Goal: Information Seeking & Learning: Learn about a topic

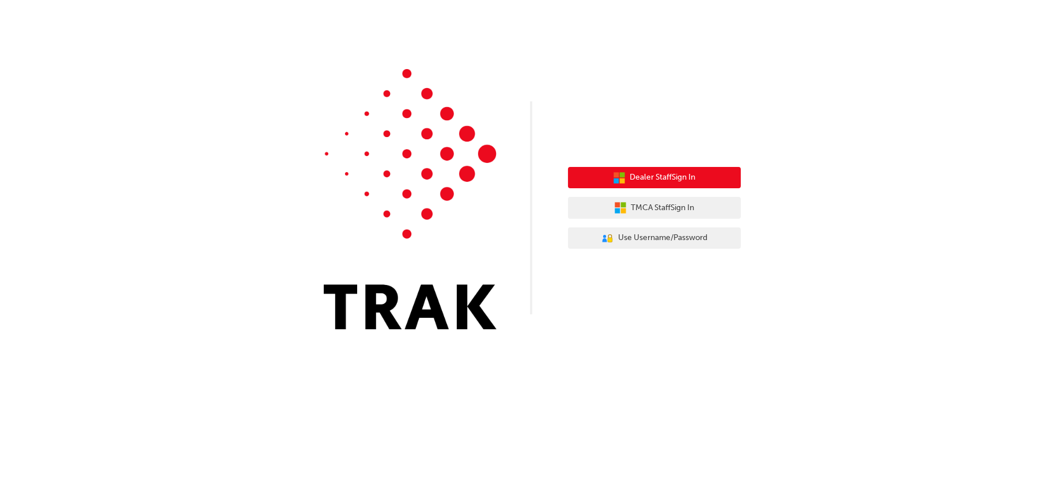
click at [652, 177] on span "Dealer Staff Sign In" at bounding box center [663, 177] width 66 height 13
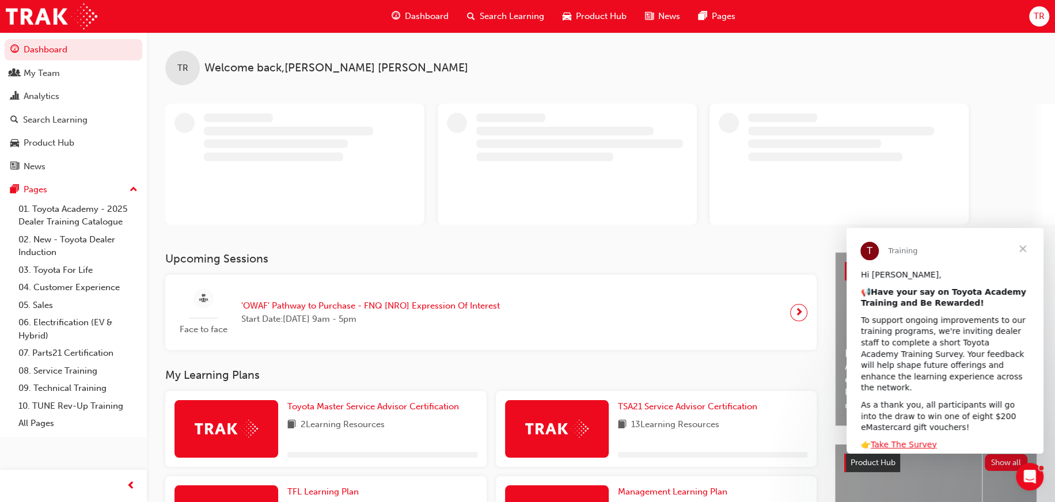
click at [1026, 248] on span "Close" at bounding box center [1022, 248] width 41 height 41
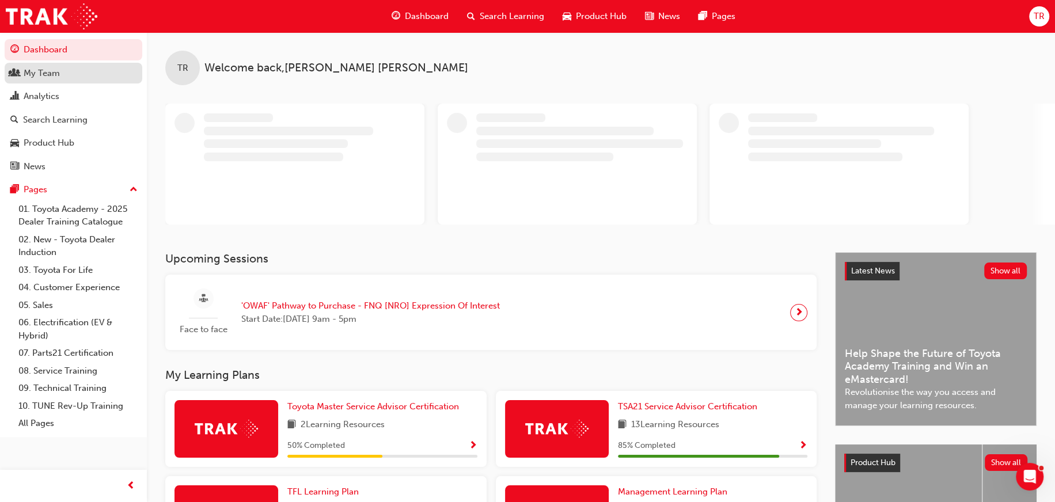
click at [39, 73] on div "My Team" at bounding box center [42, 73] width 36 height 13
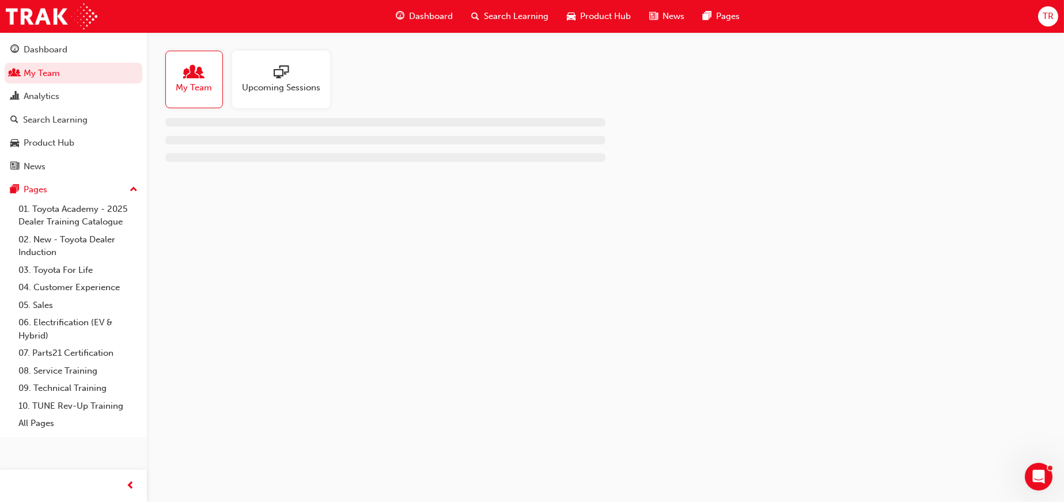
click at [291, 92] on span "Upcoming Sessions" at bounding box center [281, 87] width 78 height 13
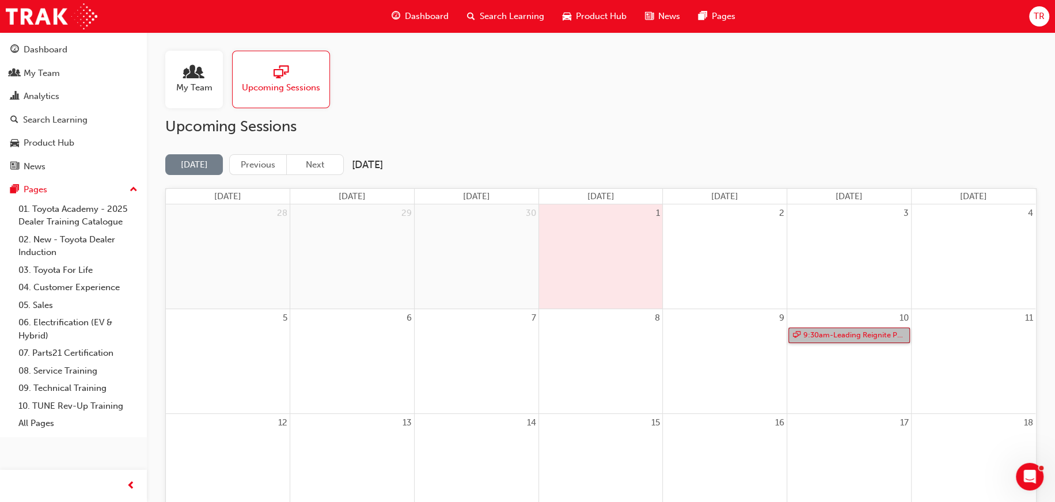
click at [864, 340] on link "9:30am - Leading Reignite Part 2 - Virtual Classroom" at bounding box center [849, 336] width 122 height 16
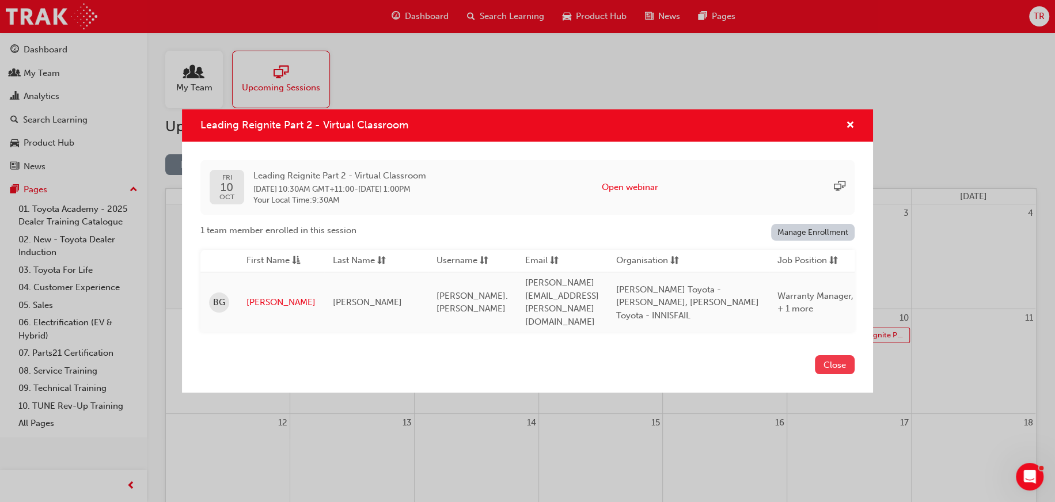
click at [826, 361] on button "Close" at bounding box center [835, 364] width 40 height 19
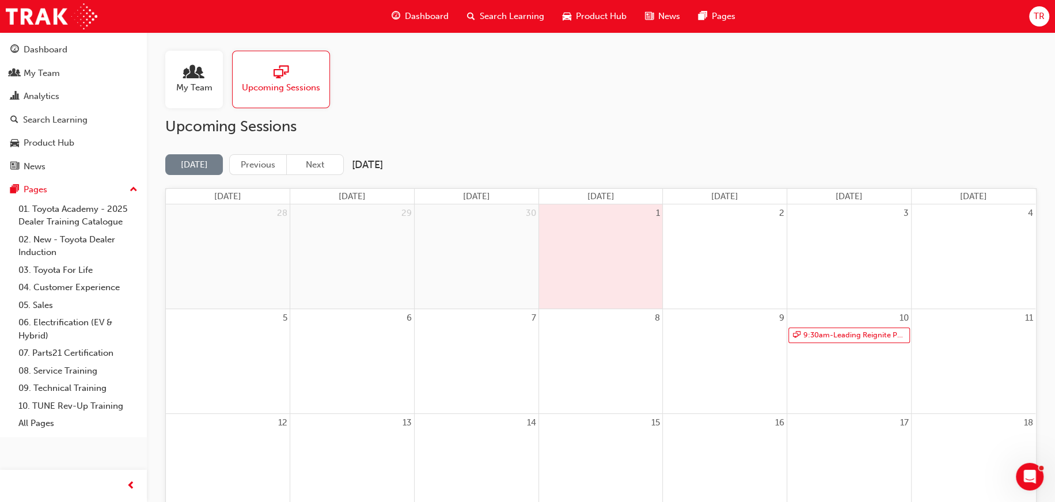
click at [203, 78] on div at bounding box center [194, 73] width 36 height 16
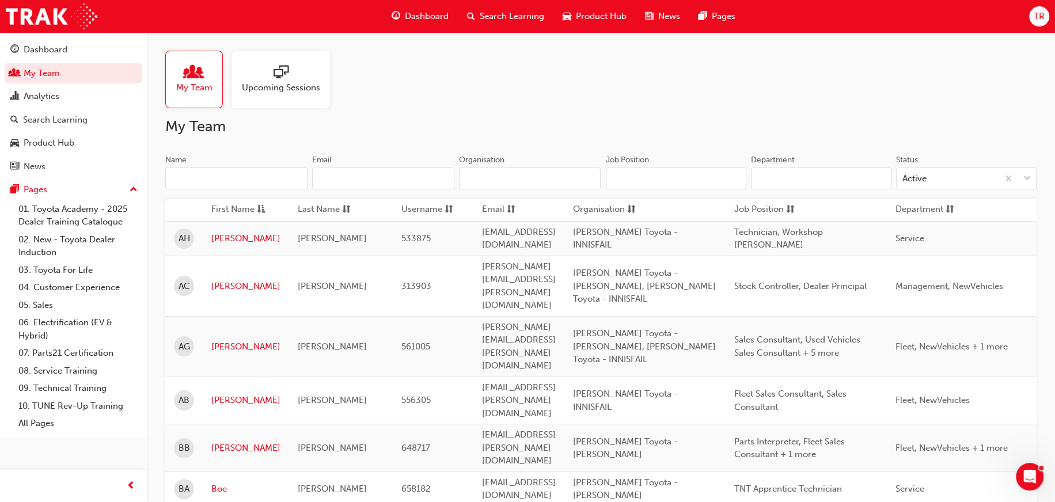
click at [271, 178] on input "Name" at bounding box center [236, 179] width 142 height 22
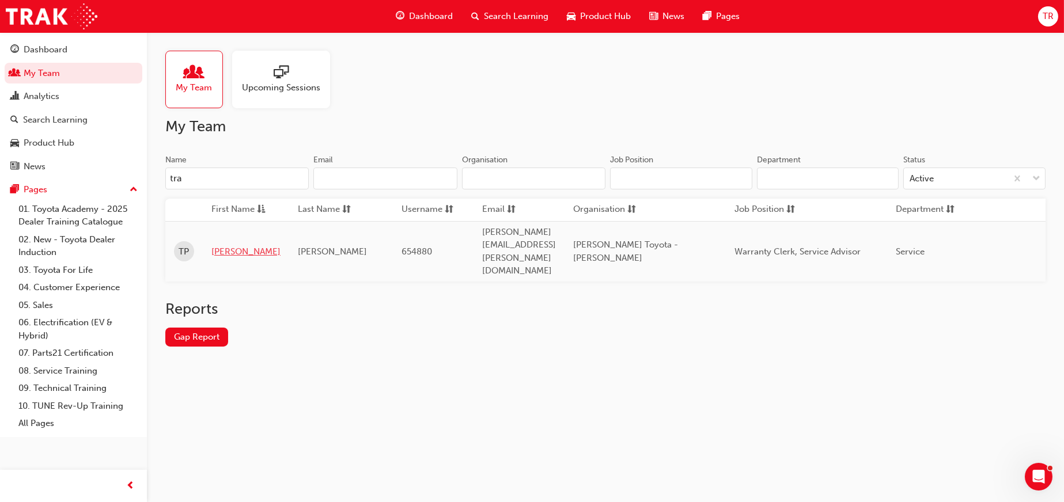
type input "tra"
click at [231, 245] on link "Tracey" at bounding box center [245, 251] width 69 height 13
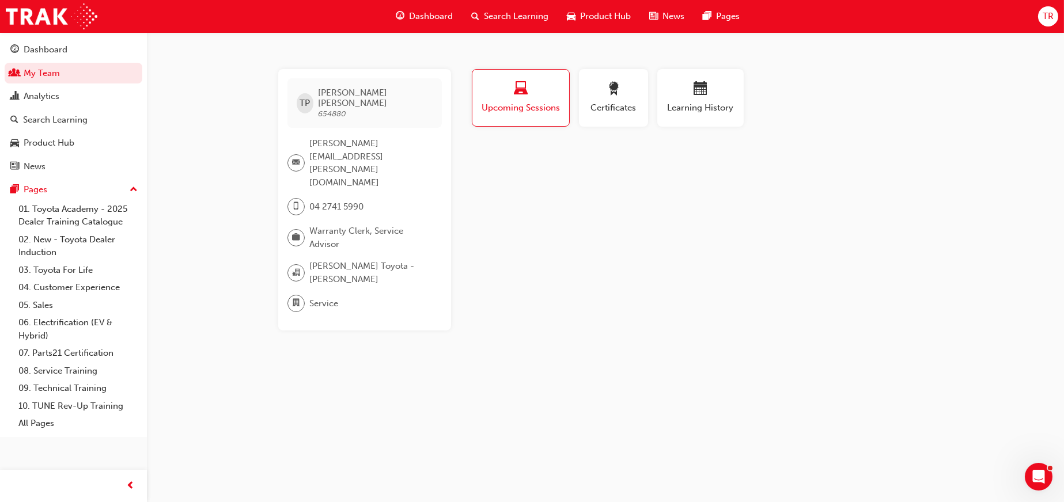
click at [510, 94] on div "button" at bounding box center [520, 91] width 79 height 18
click at [706, 101] on span "Learning History" at bounding box center [700, 107] width 69 height 13
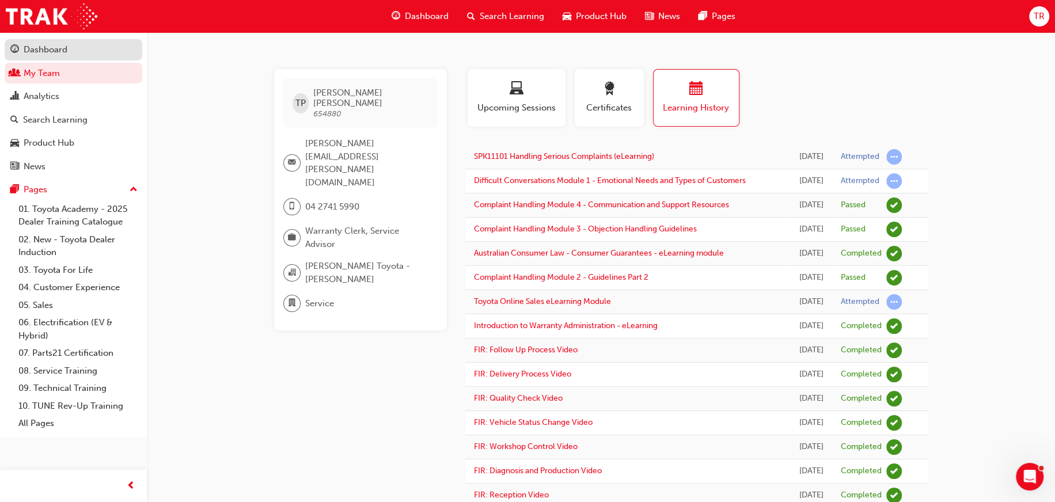
click at [40, 47] on div "Dashboard" at bounding box center [46, 49] width 44 height 13
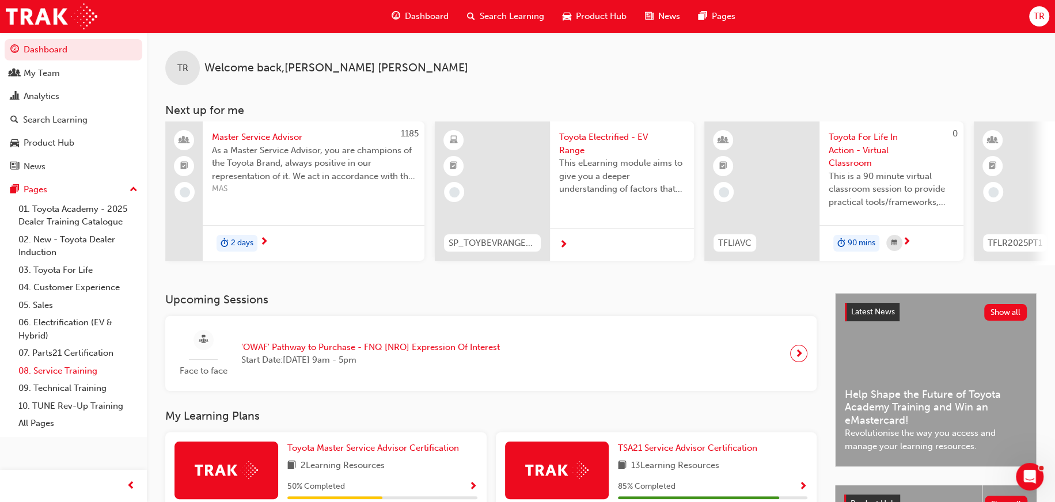
click at [49, 370] on link "08. Service Training" at bounding box center [78, 371] width 128 height 18
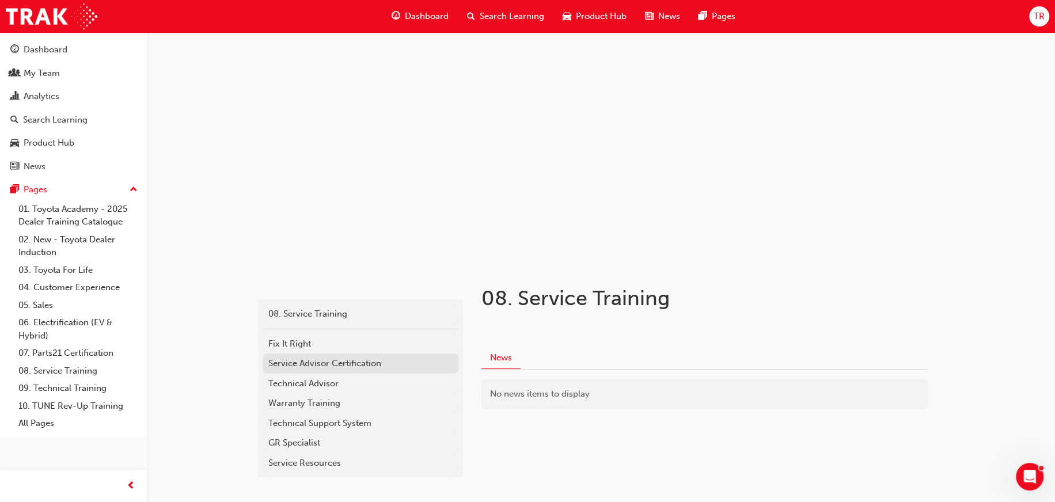
click at [308, 361] on div "Service Advisor Certification" at bounding box center [360, 363] width 184 height 13
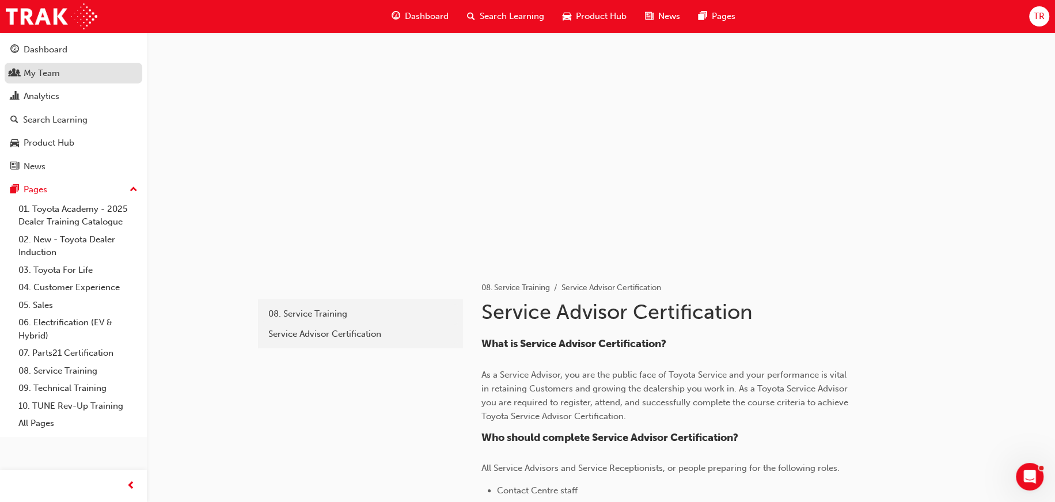
click at [44, 74] on div "My Team" at bounding box center [42, 73] width 36 height 13
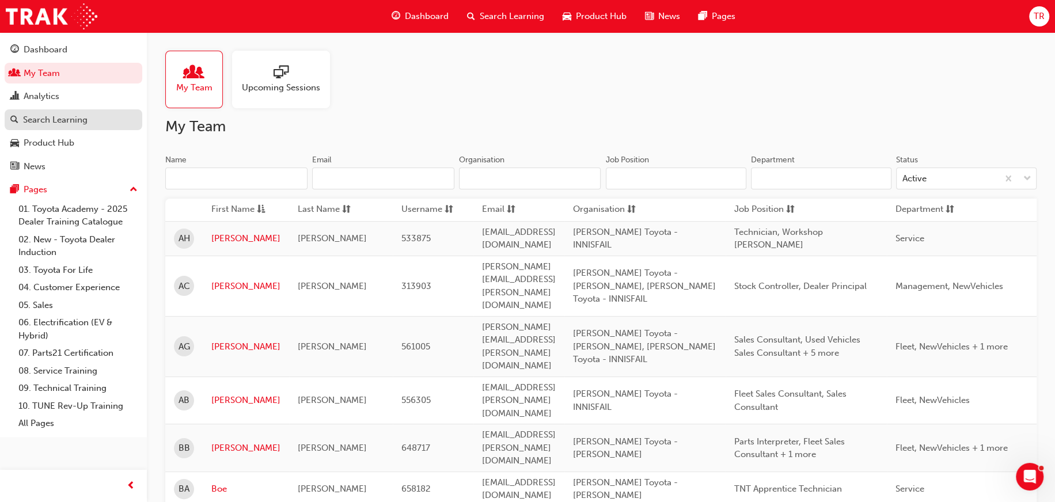
click at [54, 117] on div "Search Learning" at bounding box center [55, 119] width 65 height 13
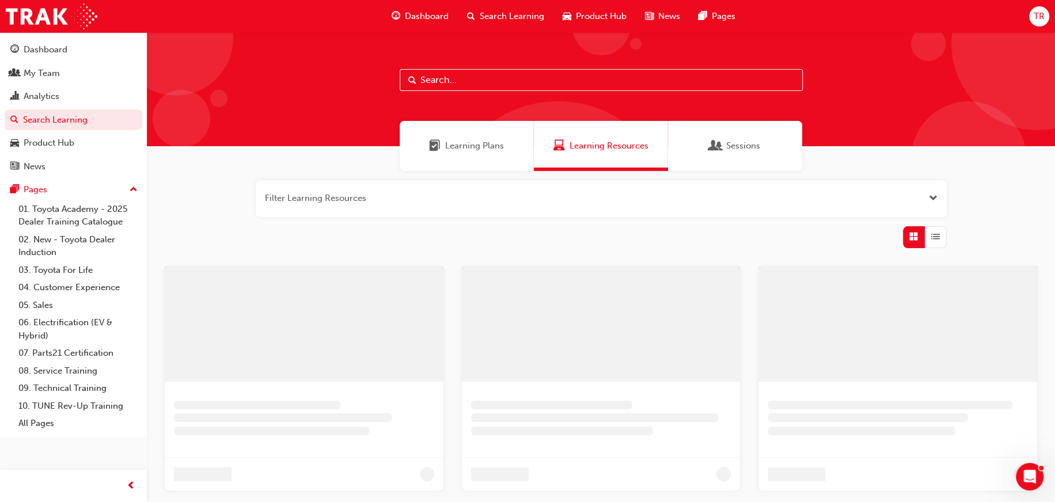
click at [431, 77] on input "text" at bounding box center [601, 80] width 403 height 22
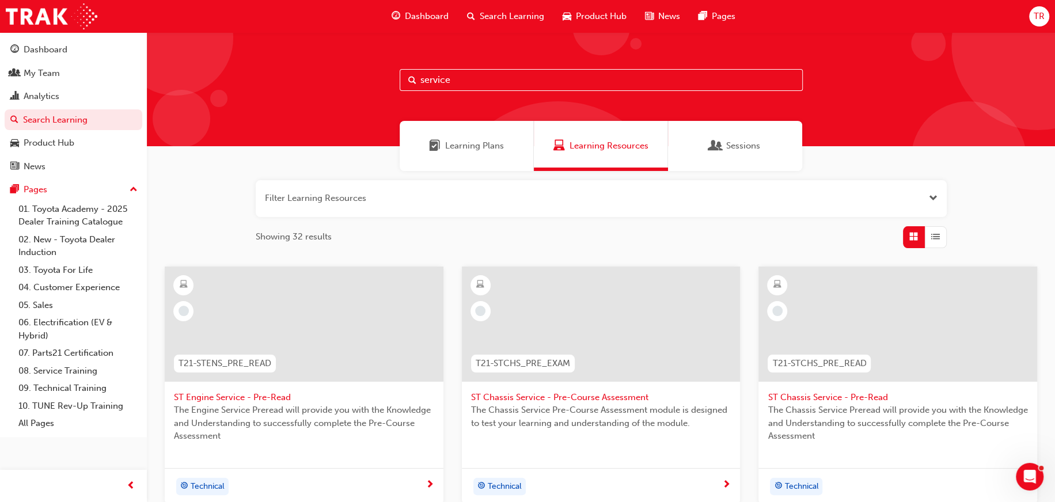
type input "service"
click at [472, 146] on span "Learning Plans" at bounding box center [474, 145] width 59 height 13
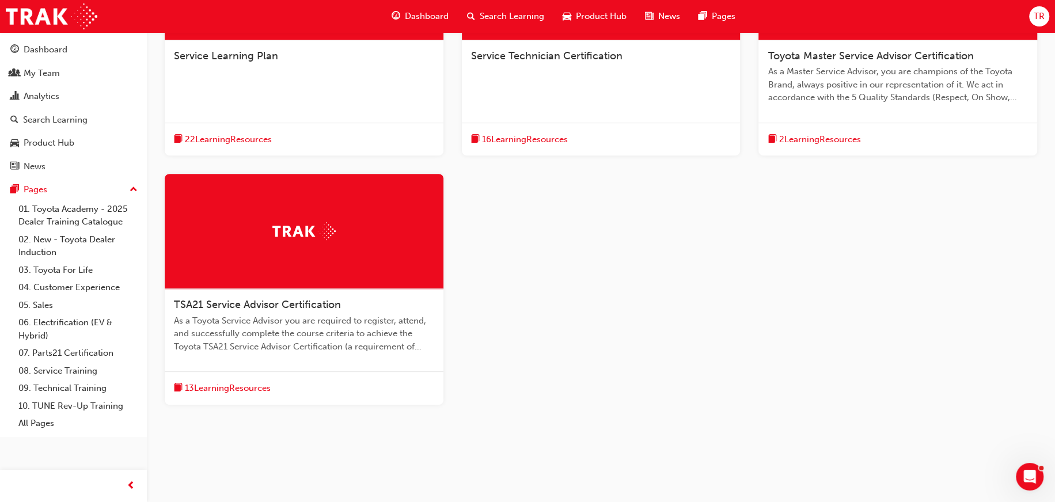
scroll to position [346, 0]
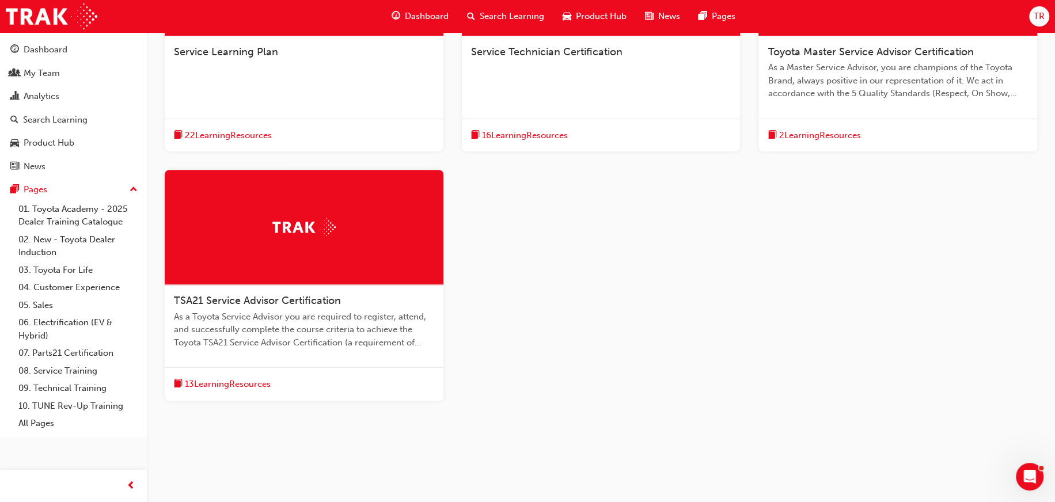
click at [317, 313] on span "As a Toyota Service Advisor you are required to register, attend, and successfu…" at bounding box center [304, 329] width 260 height 39
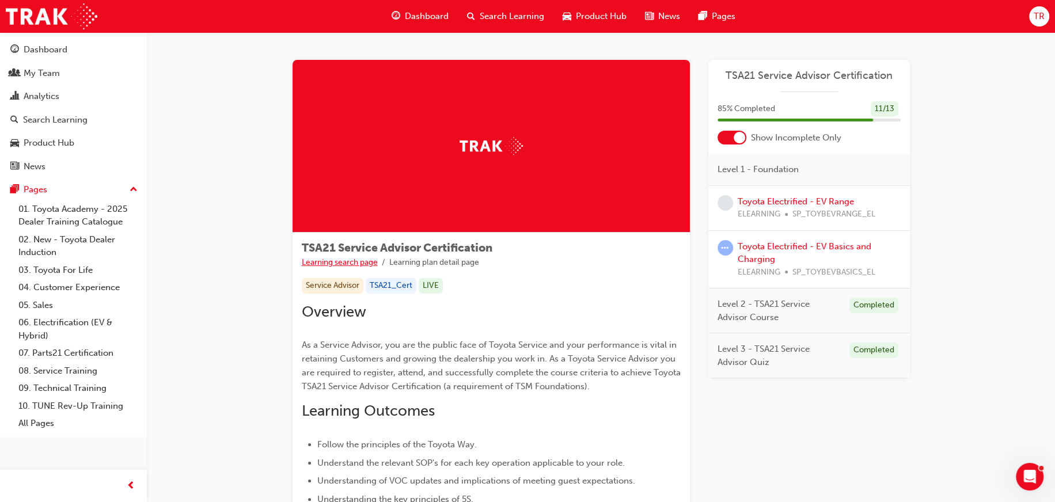
click at [344, 261] on link "Learning search page" at bounding box center [340, 262] width 76 height 10
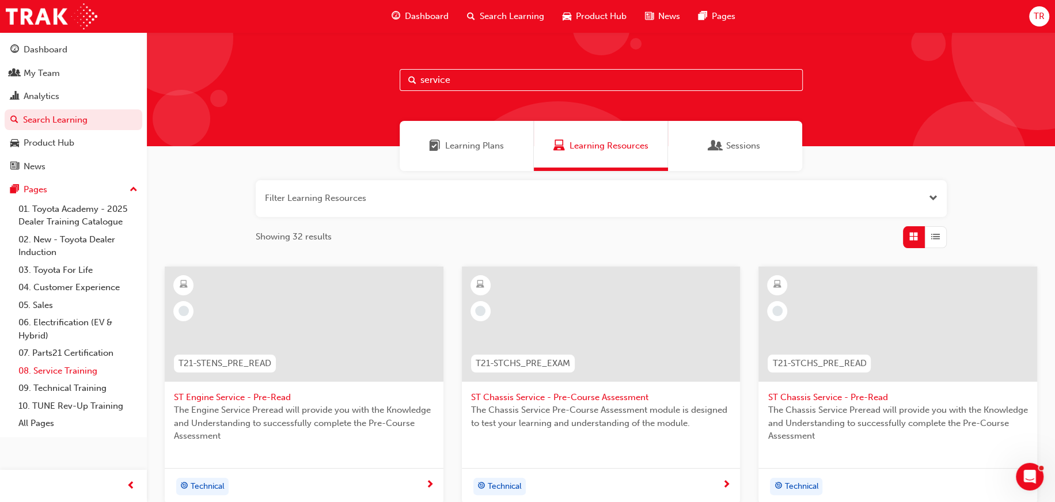
click at [51, 370] on link "08. Service Training" at bounding box center [78, 371] width 128 height 18
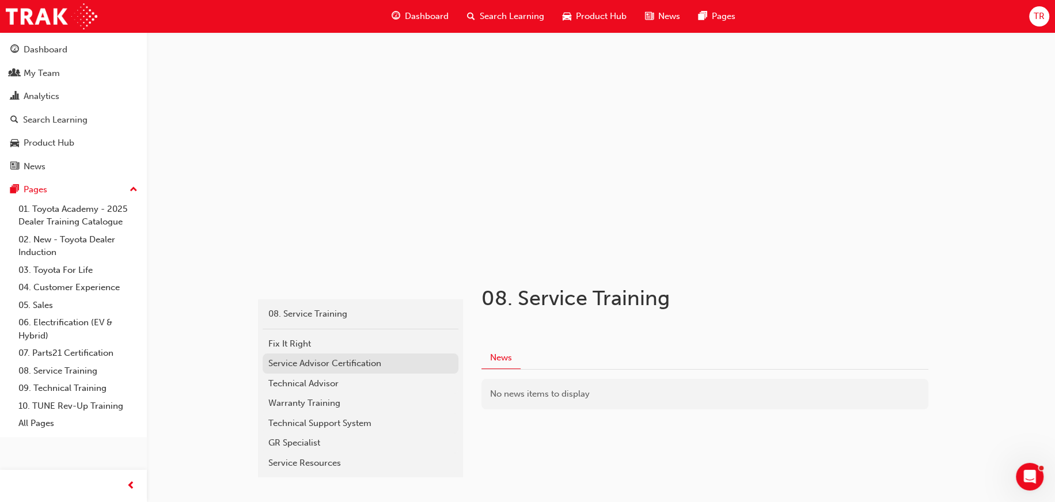
click at [318, 361] on div "Service Advisor Certification" at bounding box center [360, 363] width 184 height 13
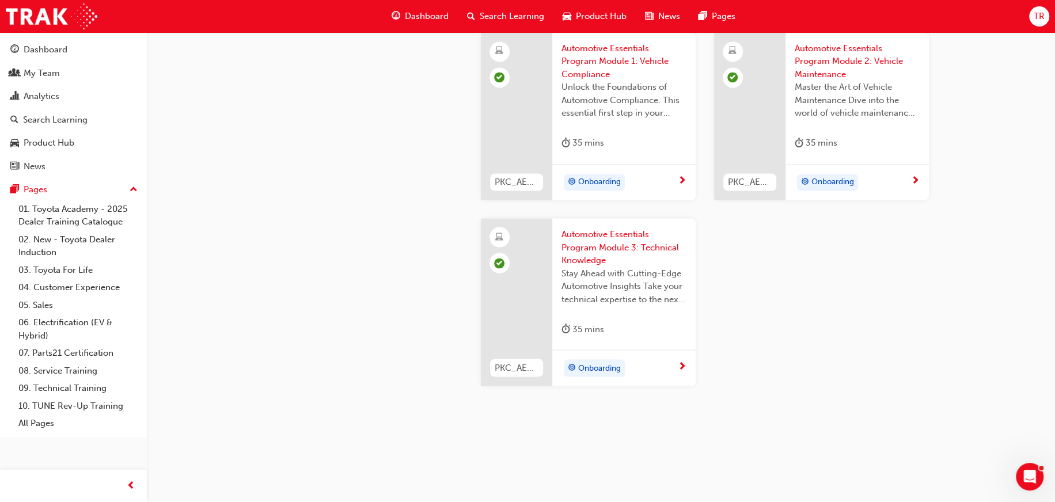
scroll to position [1409, 0]
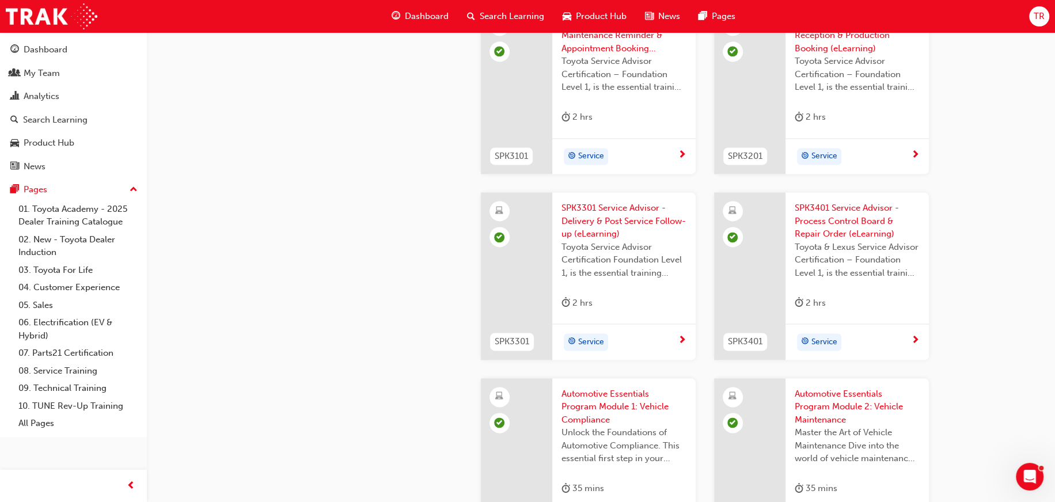
click at [418, 14] on span "Dashboard" at bounding box center [427, 16] width 44 height 13
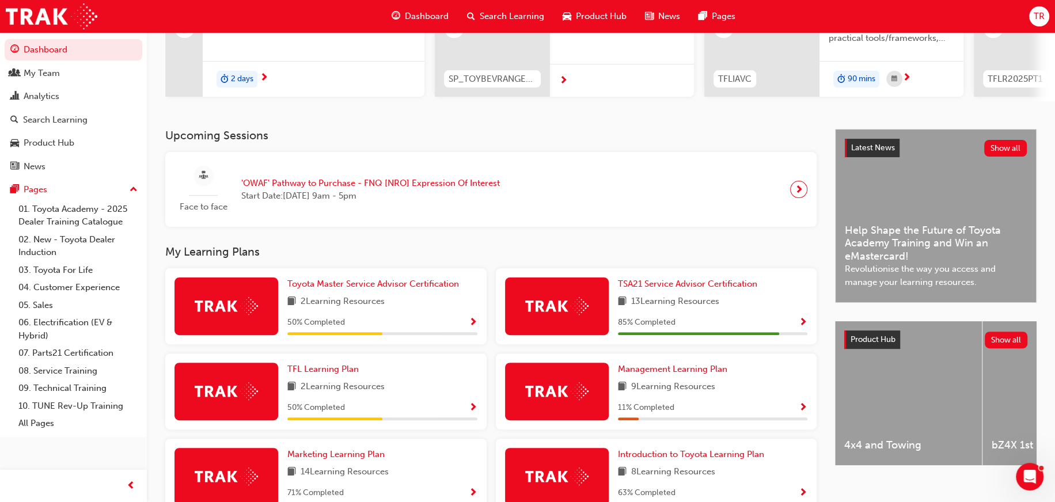
scroll to position [173, 0]
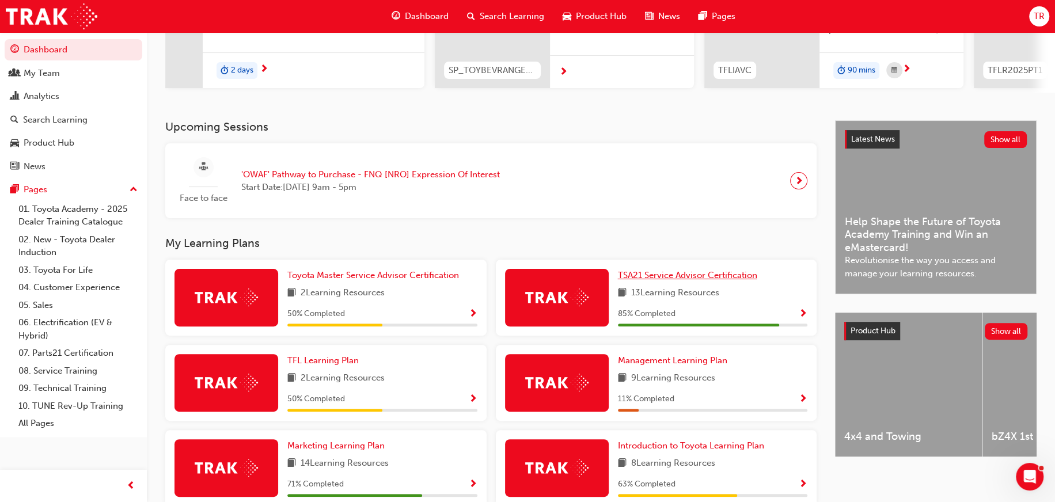
click at [695, 279] on span "TSA21 Service Advisor Certification" at bounding box center [687, 275] width 139 height 10
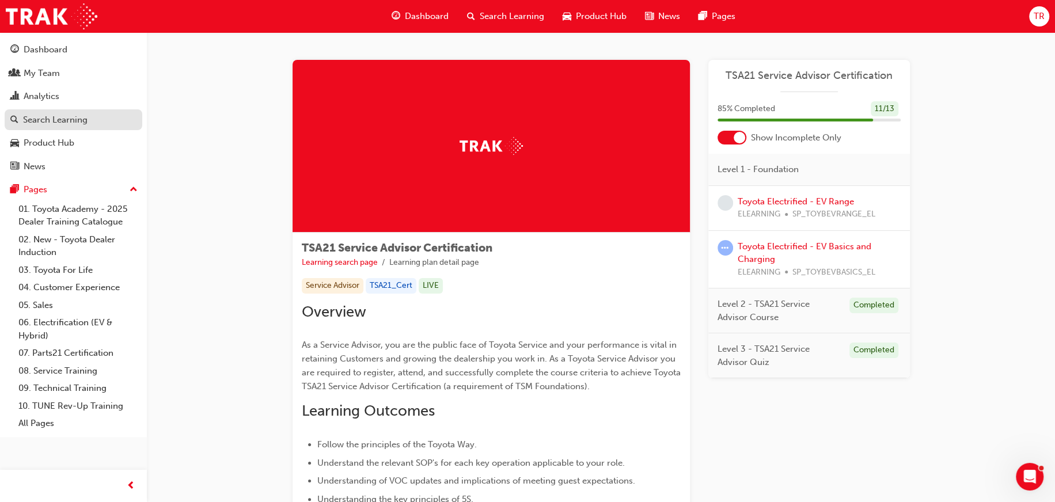
click at [44, 120] on div "Search Learning" at bounding box center [55, 119] width 65 height 13
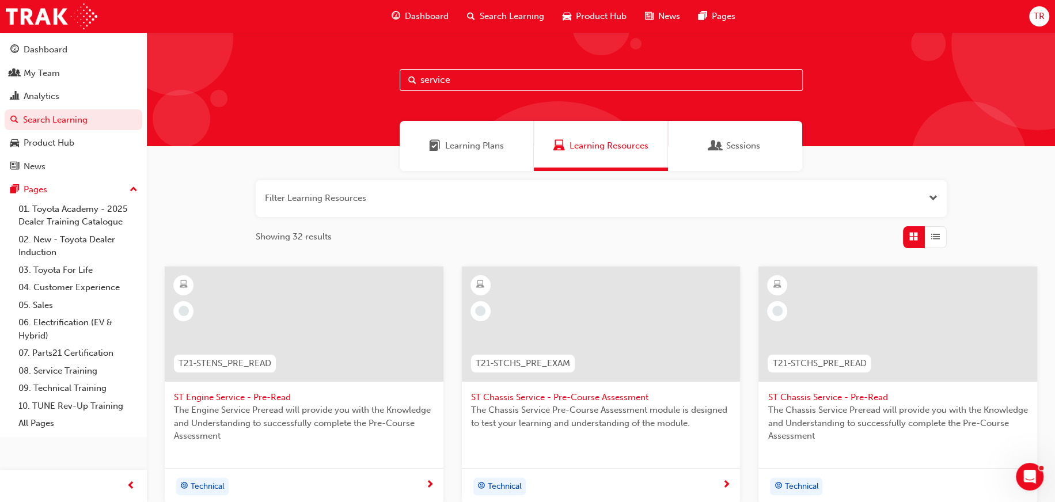
click at [721, 147] on div "Sessions" at bounding box center [735, 145] width 50 height 13
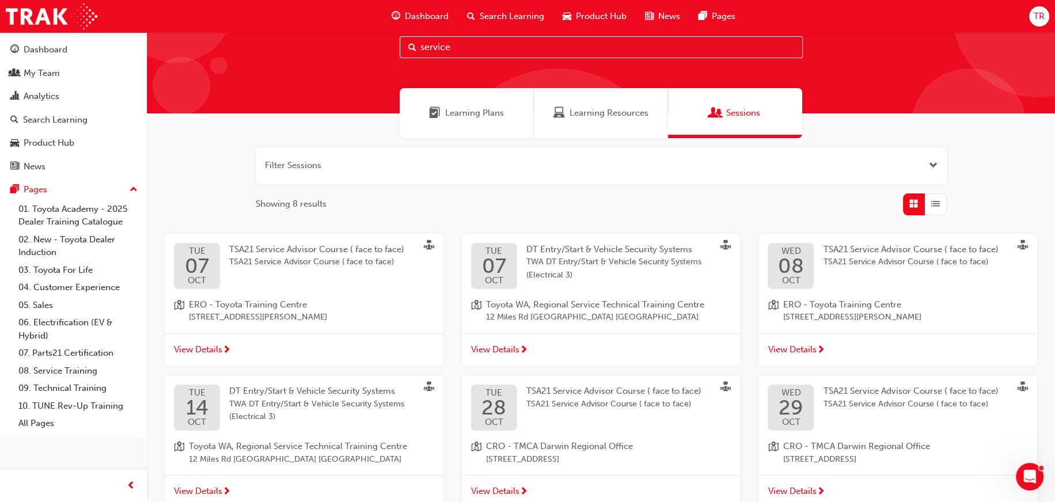
scroll to position [14, 0]
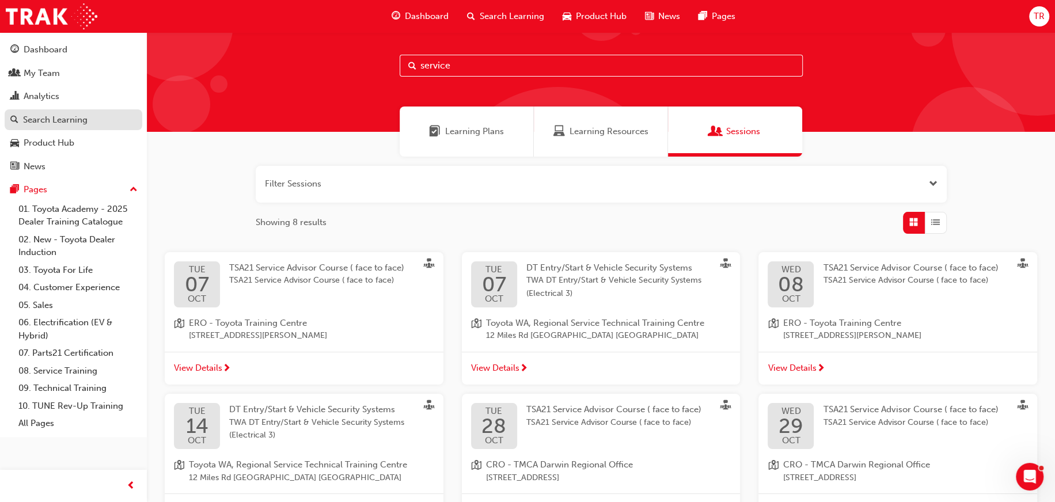
click at [43, 120] on div "Search Learning" at bounding box center [55, 119] width 65 height 13
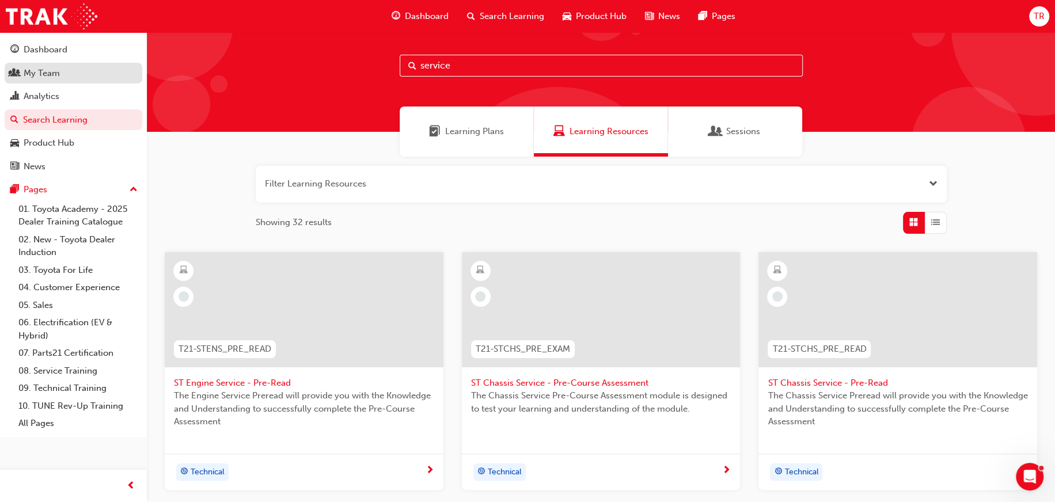
click at [44, 74] on div "My Team" at bounding box center [42, 73] width 36 height 13
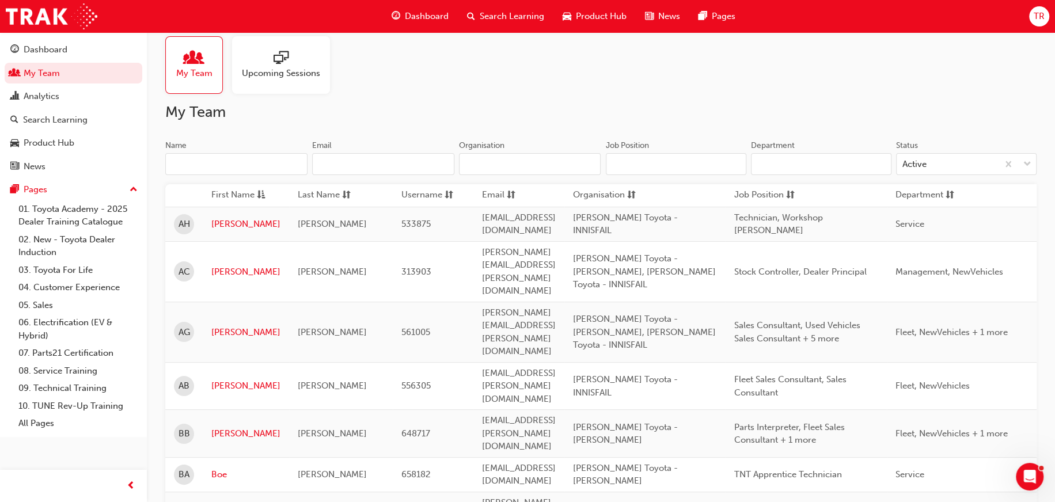
click at [251, 161] on input "Name" at bounding box center [236, 164] width 142 height 22
click at [221, 164] on input "Name" at bounding box center [236, 164] width 142 height 22
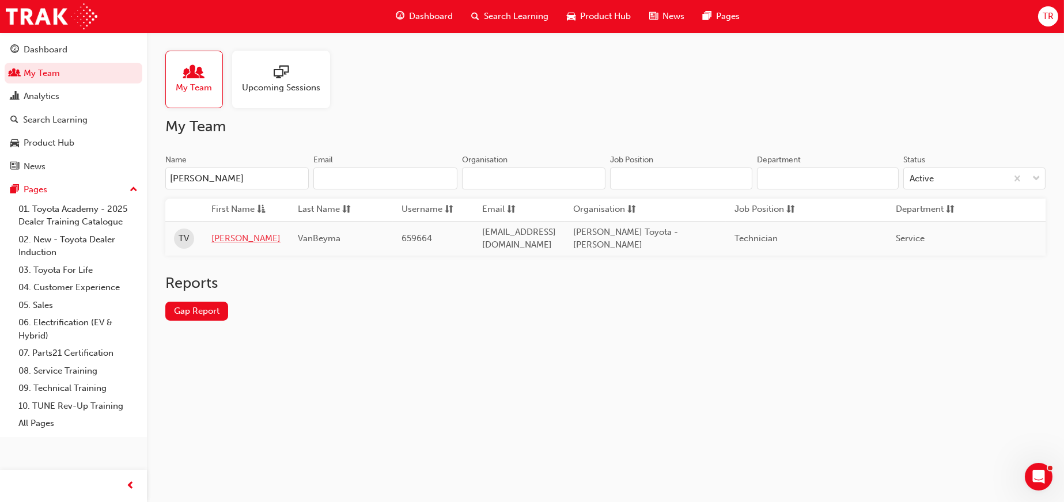
type input "tom"
click at [224, 234] on link "Tom" at bounding box center [245, 238] width 69 height 13
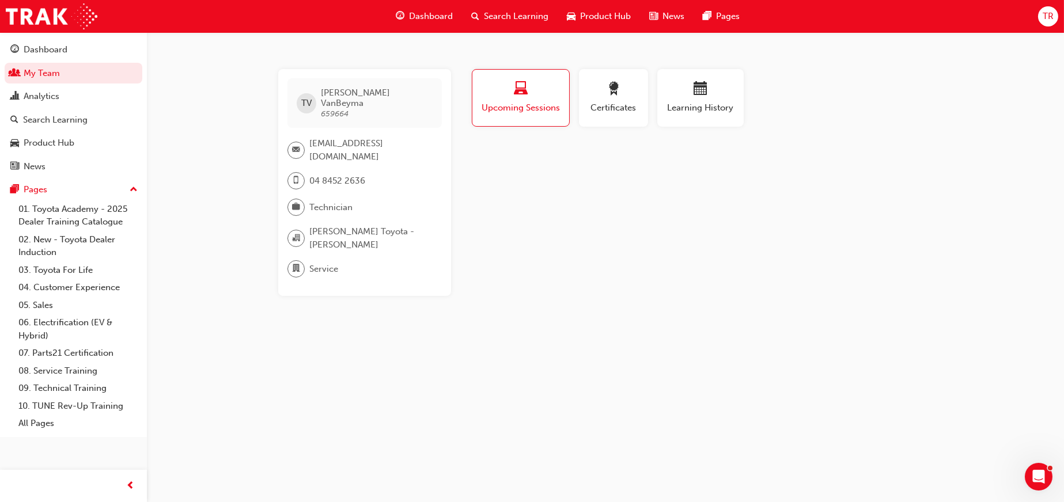
click at [517, 108] on span "Upcoming Sessions" at bounding box center [520, 107] width 79 height 13
click at [515, 107] on span "Upcoming Sessions" at bounding box center [520, 107] width 79 height 13
click at [622, 108] on span "Certificates" at bounding box center [613, 107] width 52 height 13
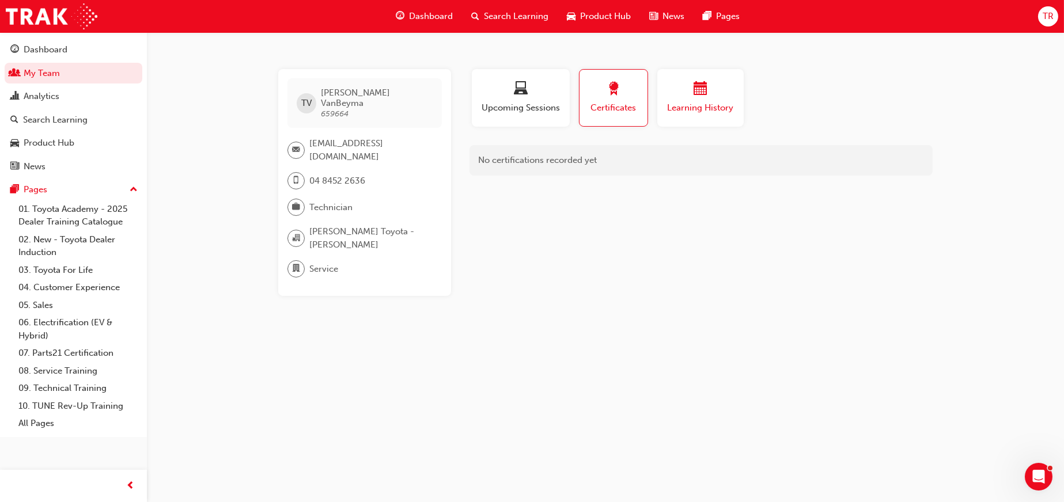
click at [680, 106] on span "Learning History" at bounding box center [700, 107] width 69 height 13
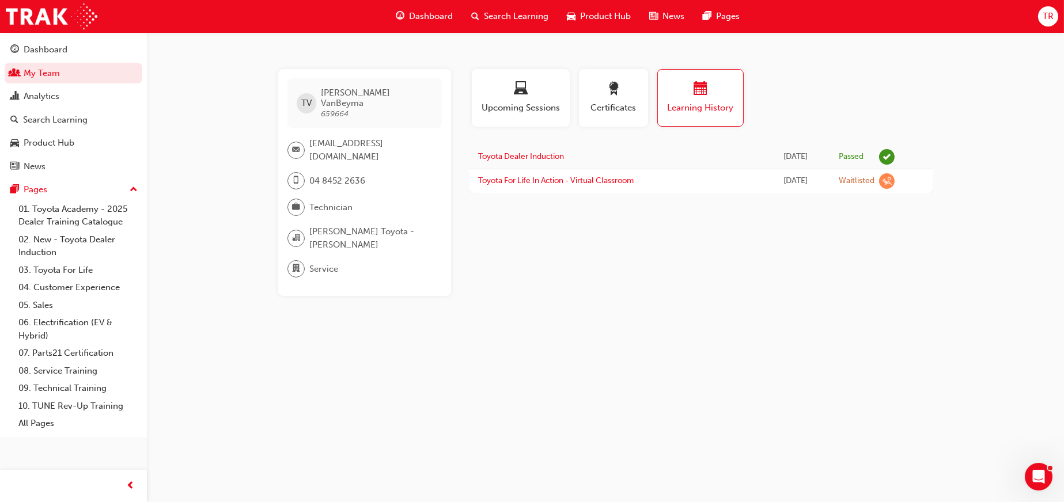
click at [778, 183] on div "Thu 4 Sep 2025" at bounding box center [795, 181] width 52 height 13
click at [891, 181] on span "learningRecordVerb_WAITLIST-icon" at bounding box center [887, 181] width 16 height 16
click at [571, 179] on link "Toyota For Life In Action - Virtual Classroom" at bounding box center [556, 181] width 156 height 10
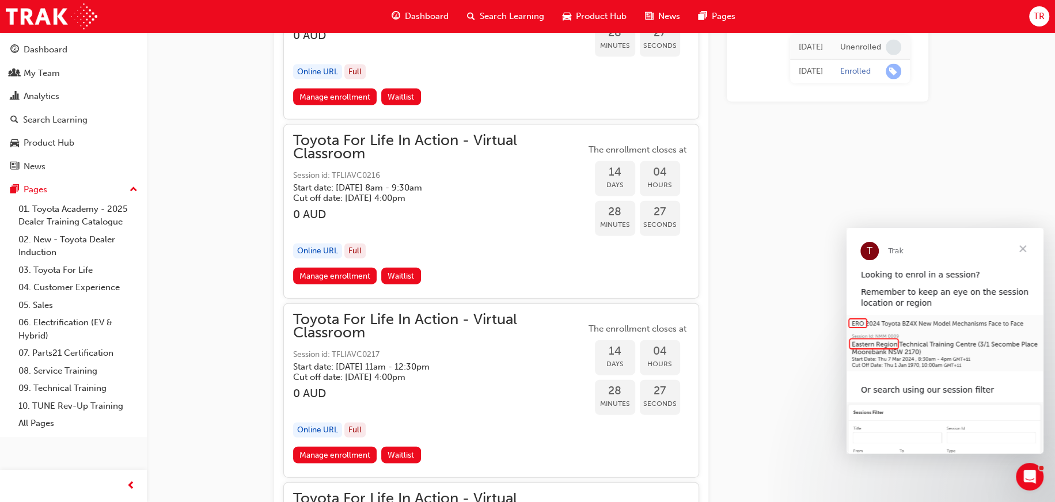
scroll to position [6120, 0]
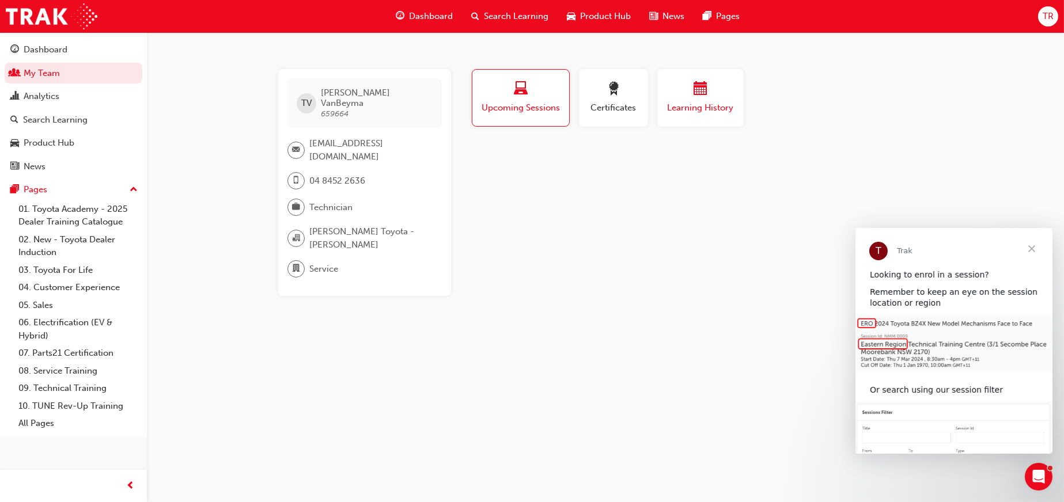
click at [691, 113] on span "Learning History" at bounding box center [700, 107] width 69 height 13
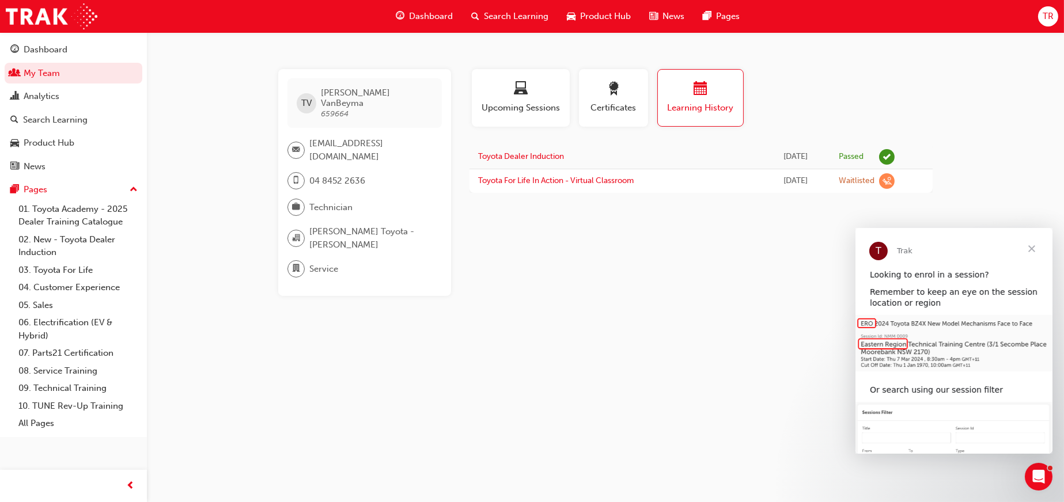
drag, startPoint x: 814, startPoint y: 177, endPoint x: 749, endPoint y: 181, distance: 64.6
click at [769, 181] on div "Thu 4 Sep 2025" at bounding box center [795, 181] width 52 height 13
